Goal: Transaction & Acquisition: Download file/media

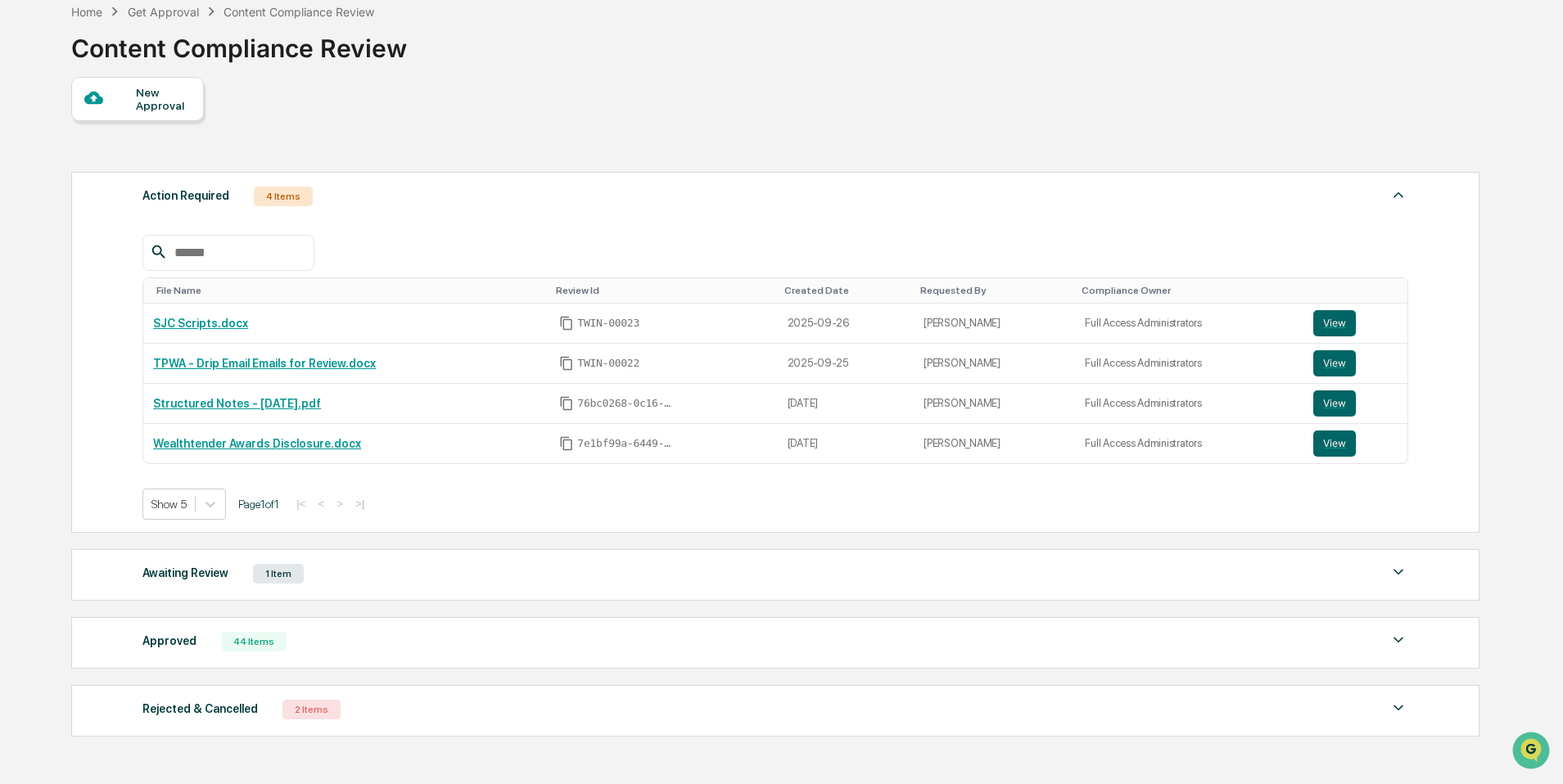
scroll to position [87, 0]
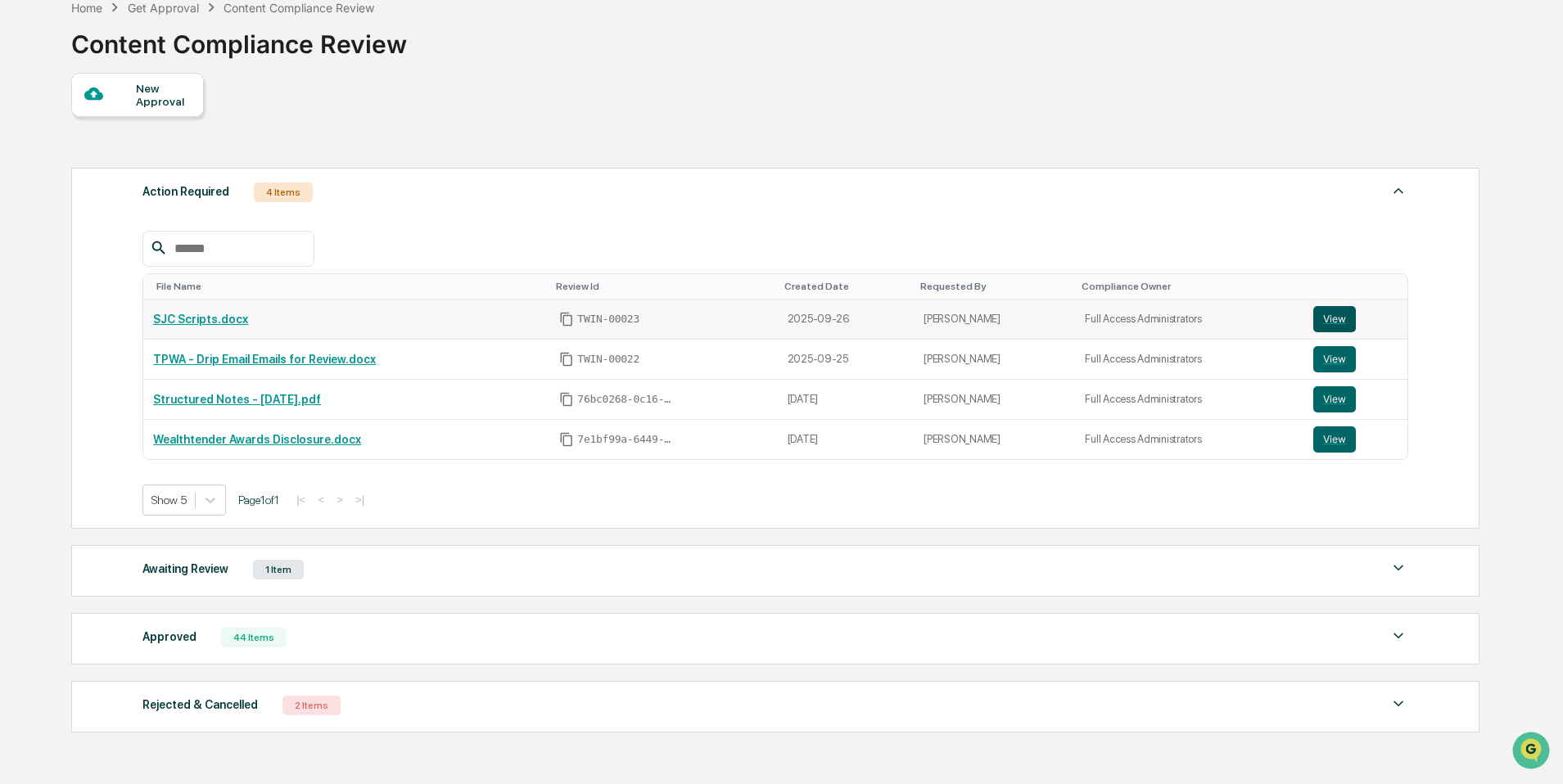
click at [1339, 323] on button "View" at bounding box center [1335, 320] width 42 height 26
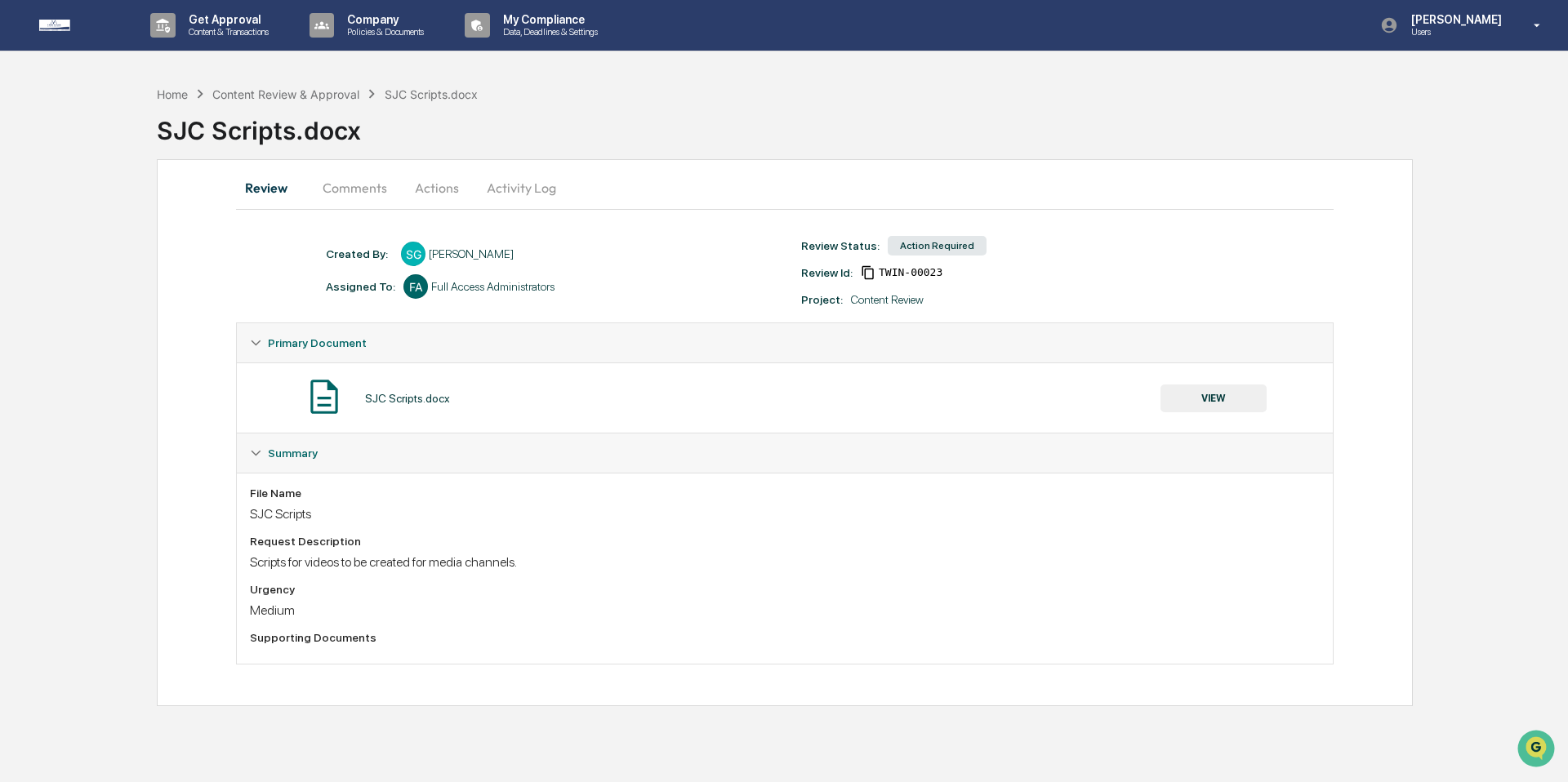
click at [1241, 402] on button "VIEW" at bounding box center [1213, 399] width 107 height 28
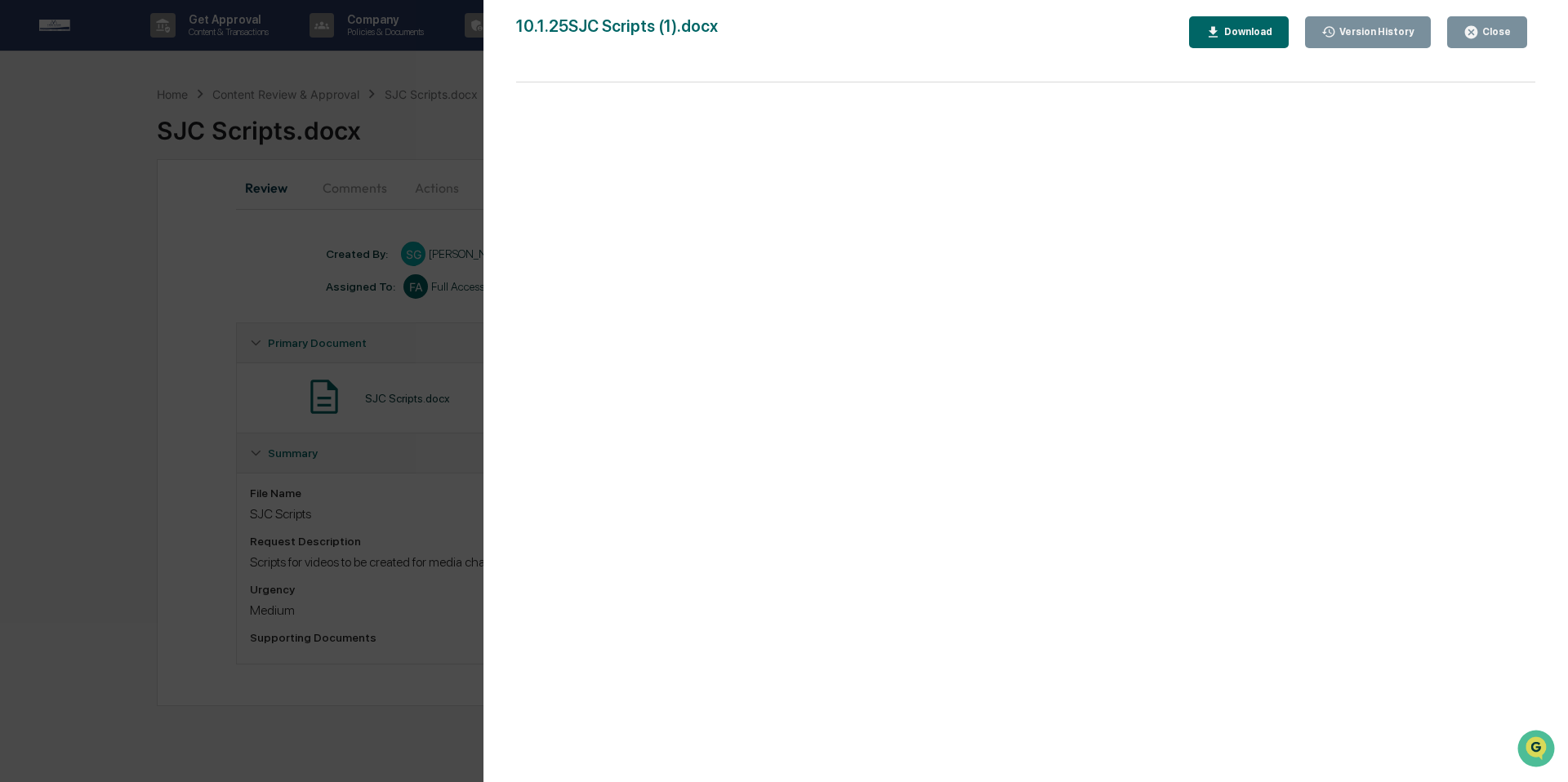
click at [1466, 31] on icon "button" at bounding box center [1471, 33] width 12 height 12
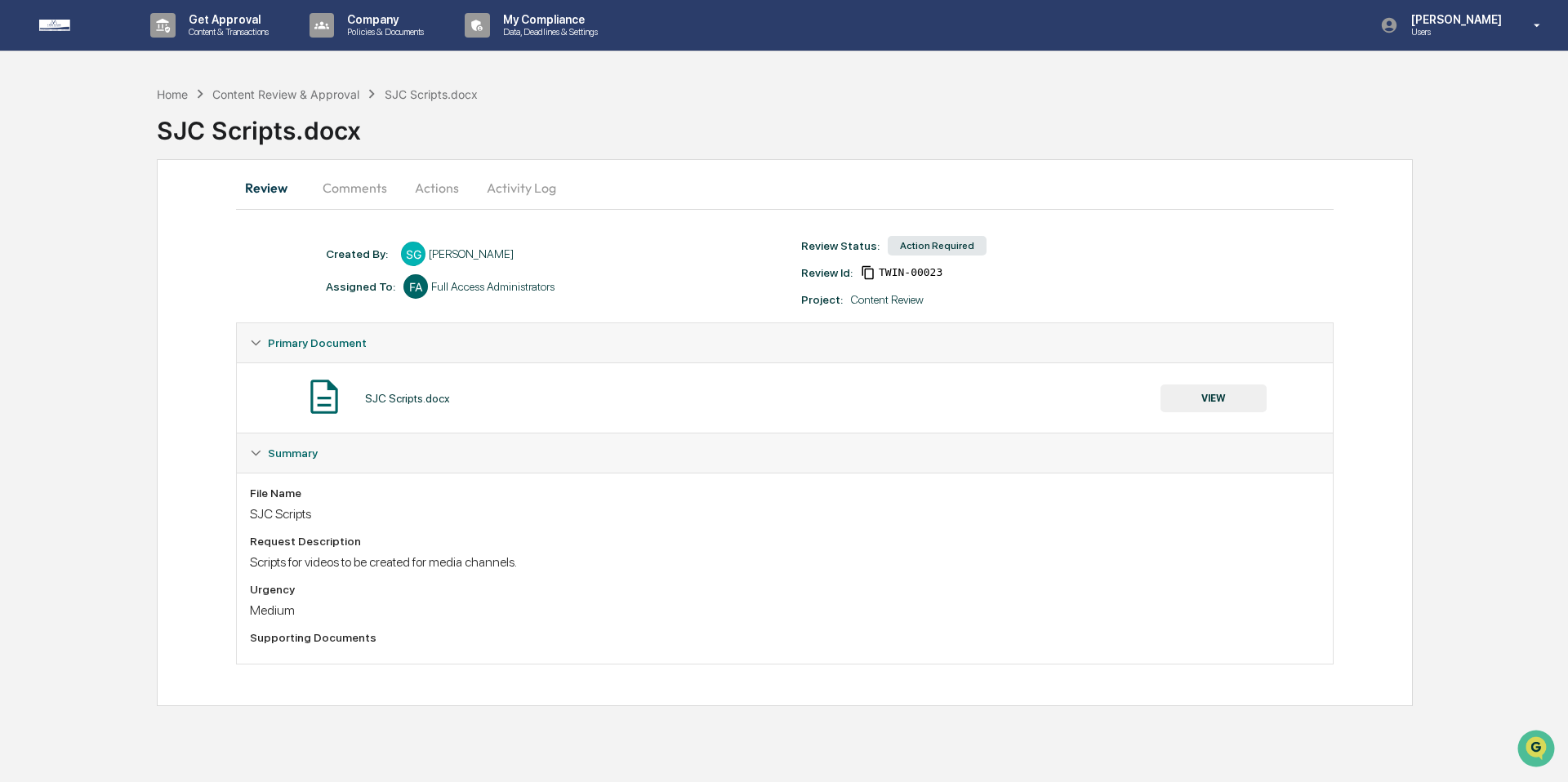
click at [1209, 390] on button "VIEW" at bounding box center [1213, 399] width 107 height 28
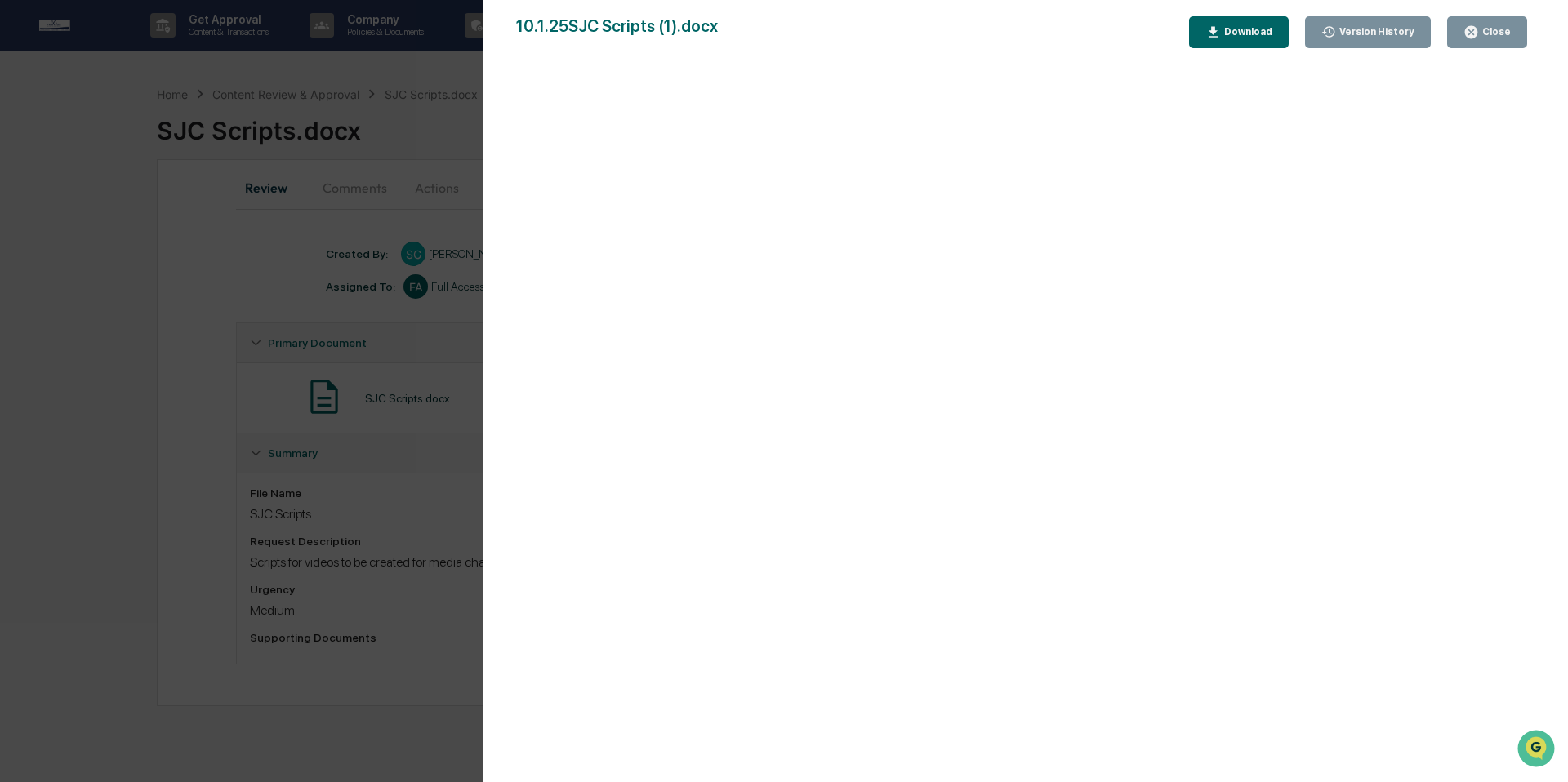
click at [1331, 35] on icon "button" at bounding box center [1329, 33] width 16 height 16
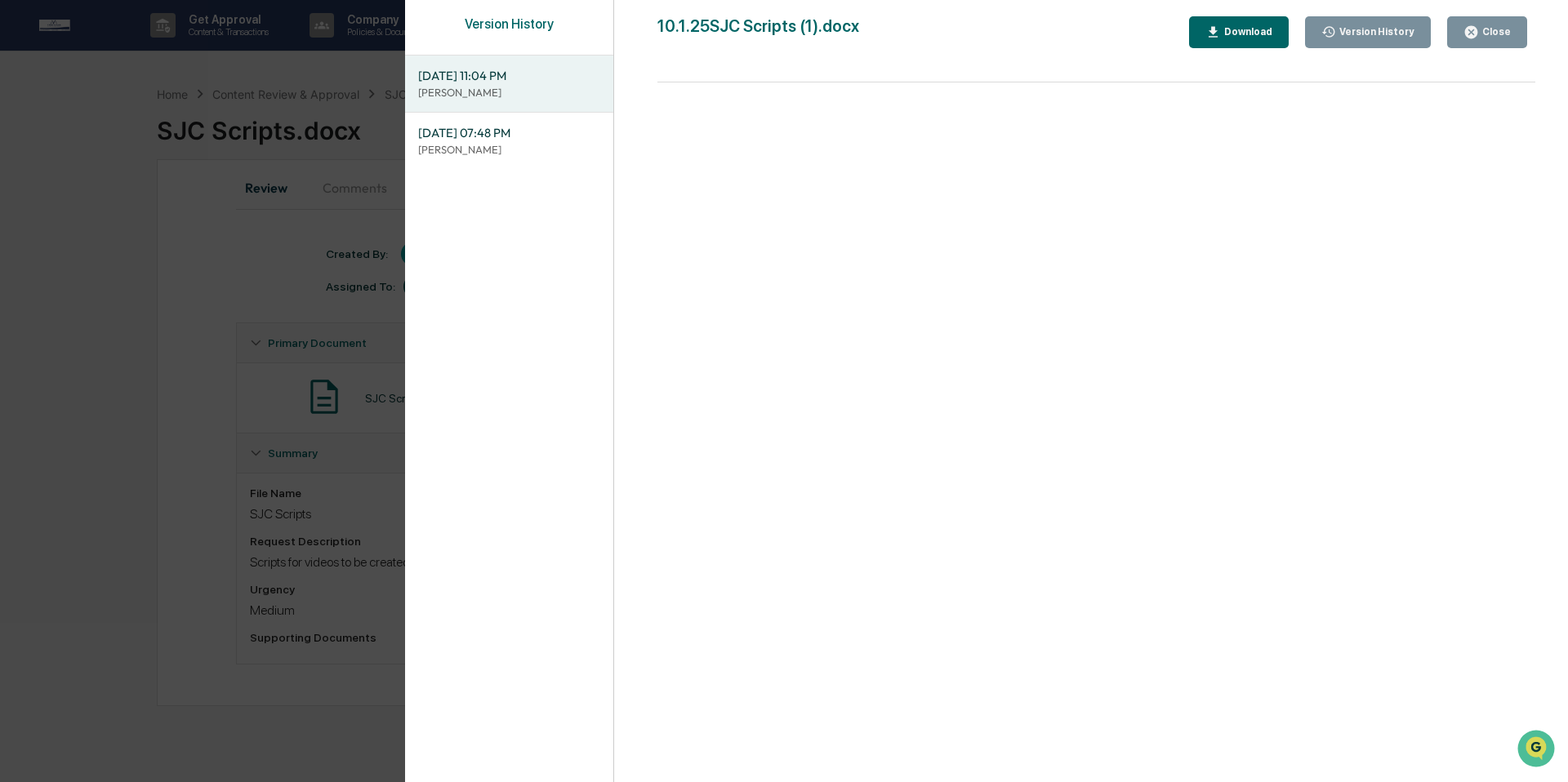
click at [503, 129] on span "[DATE] 07:48 PM" at bounding box center [509, 133] width 182 height 18
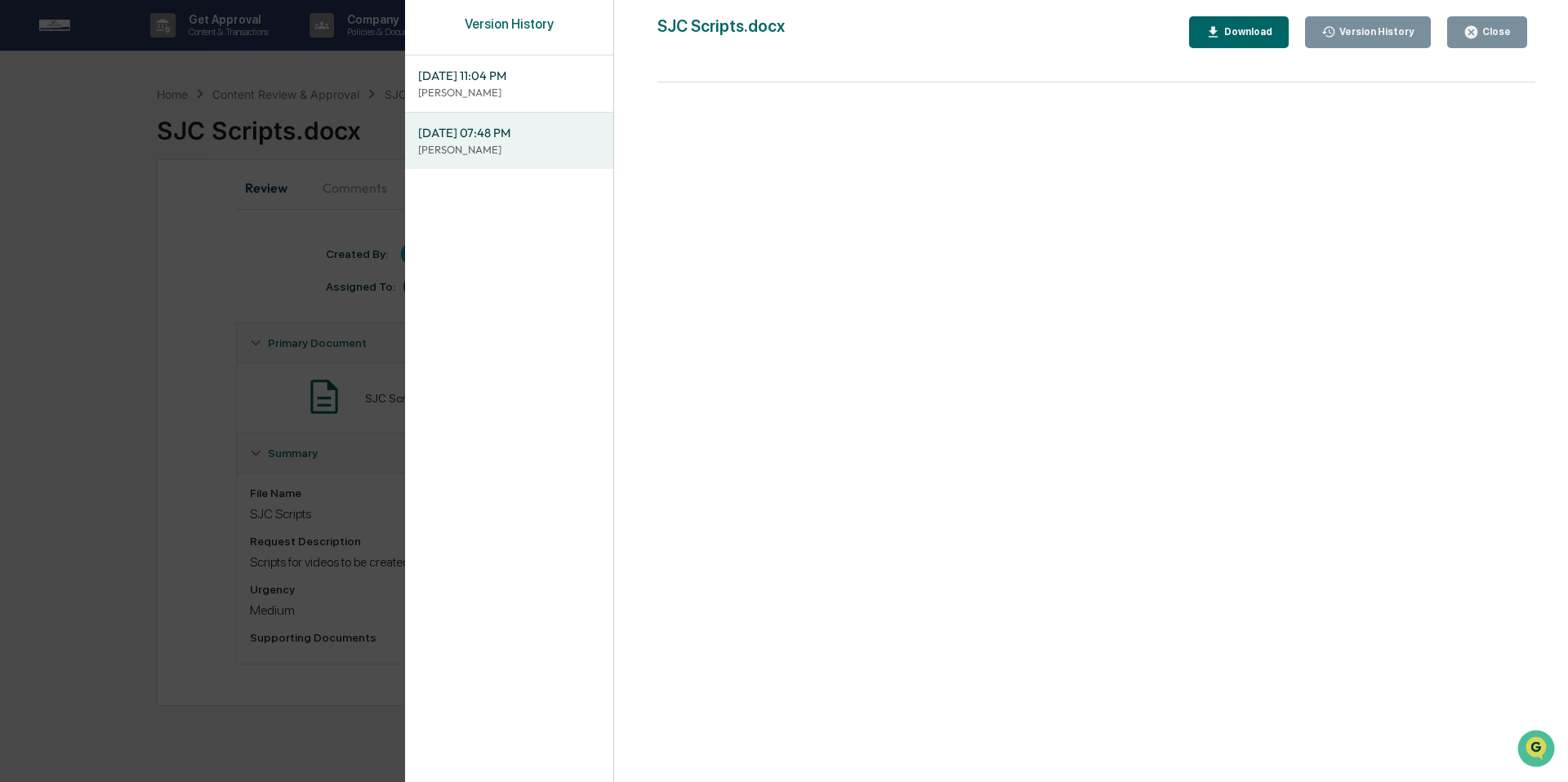
click at [503, 80] on span "[DATE] 11:04 PM" at bounding box center [509, 76] width 182 height 18
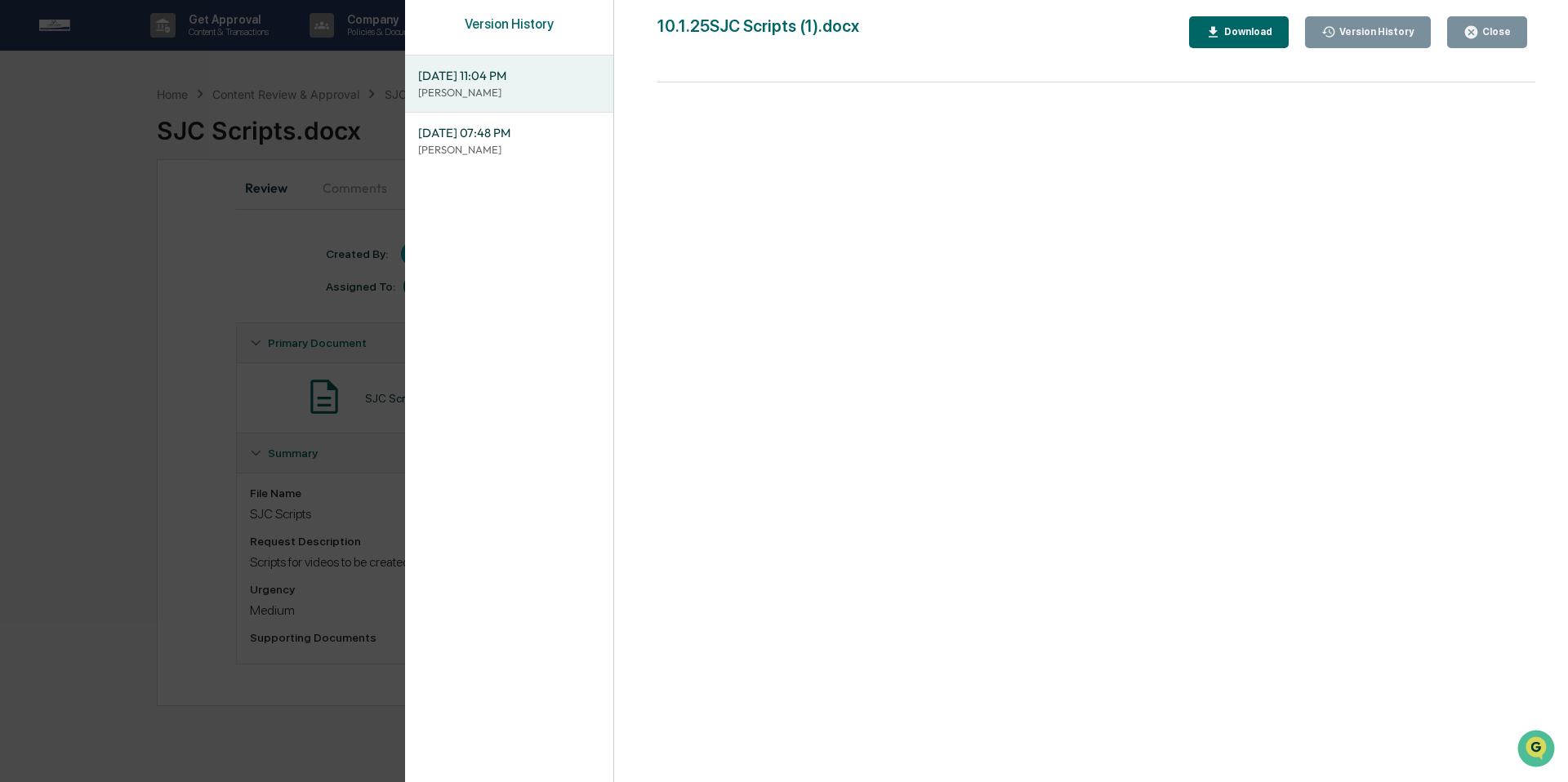
click at [1241, 37] on div "Download" at bounding box center [1246, 32] width 51 height 11
